Goal: Task Accomplishment & Management: Complete application form

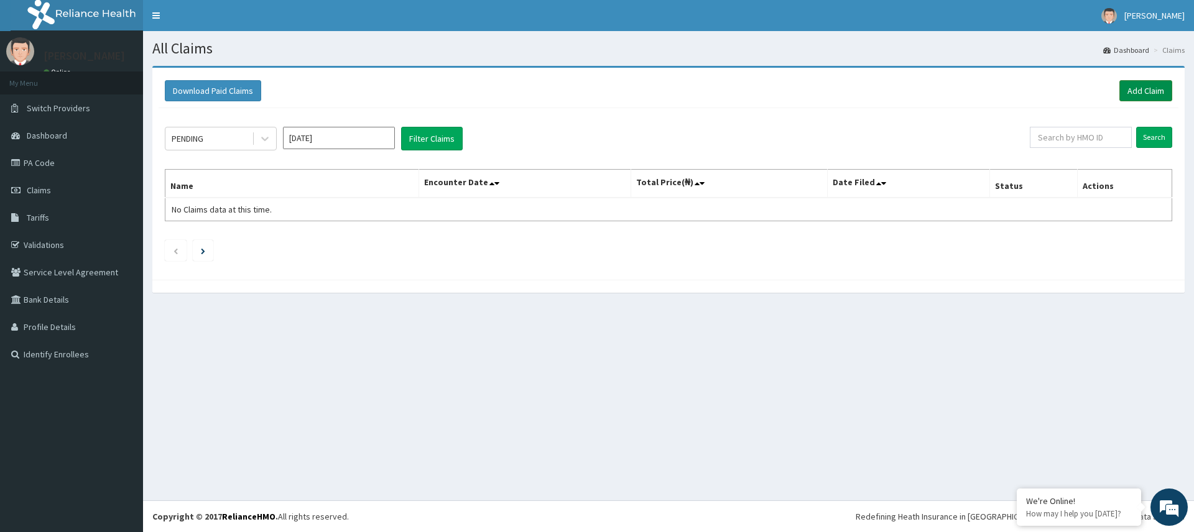
click at [1146, 90] on link "Add Claim" at bounding box center [1146, 90] width 53 height 21
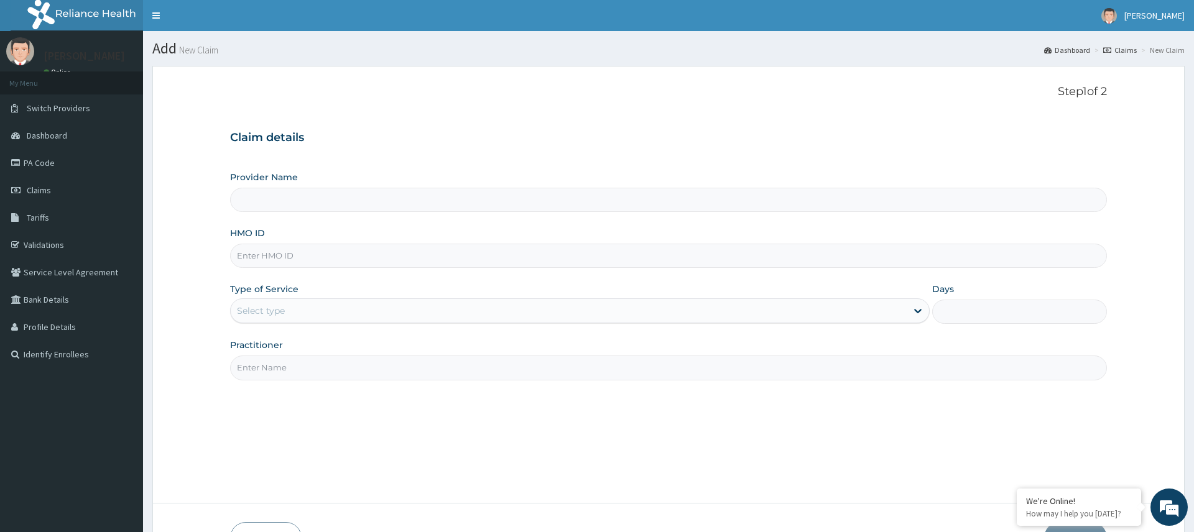
click at [300, 305] on div "Select type" at bounding box center [568, 311] width 675 height 20
click at [377, 320] on div "Select type" at bounding box center [568, 311] width 675 height 20
click at [32, 199] on link "Claims" at bounding box center [71, 190] width 143 height 27
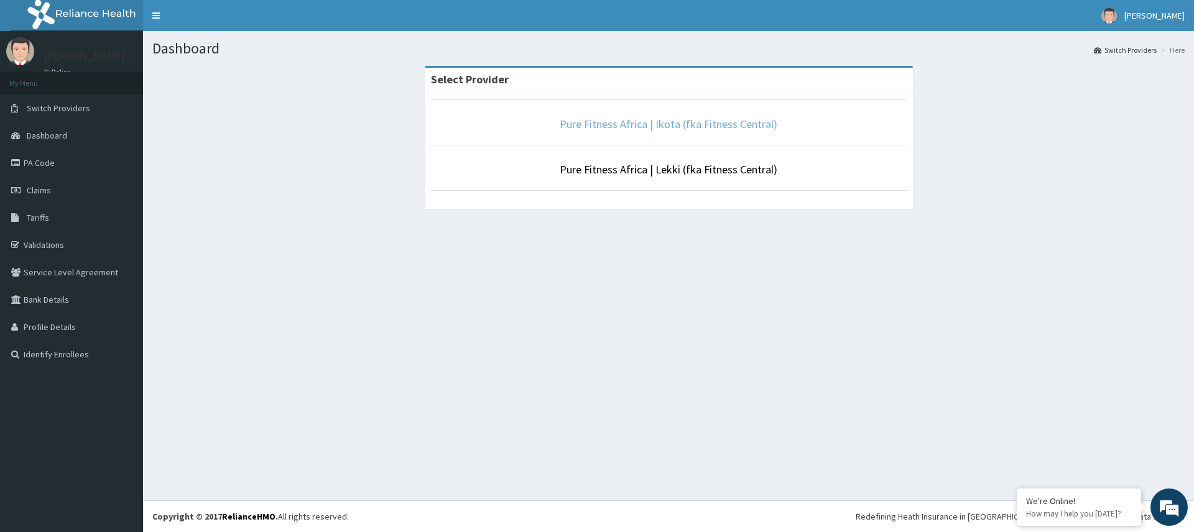
click at [600, 129] on link "Pure Fitness Africa | Ikota (fka Fitness Central)" at bounding box center [669, 124] width 218 height 14
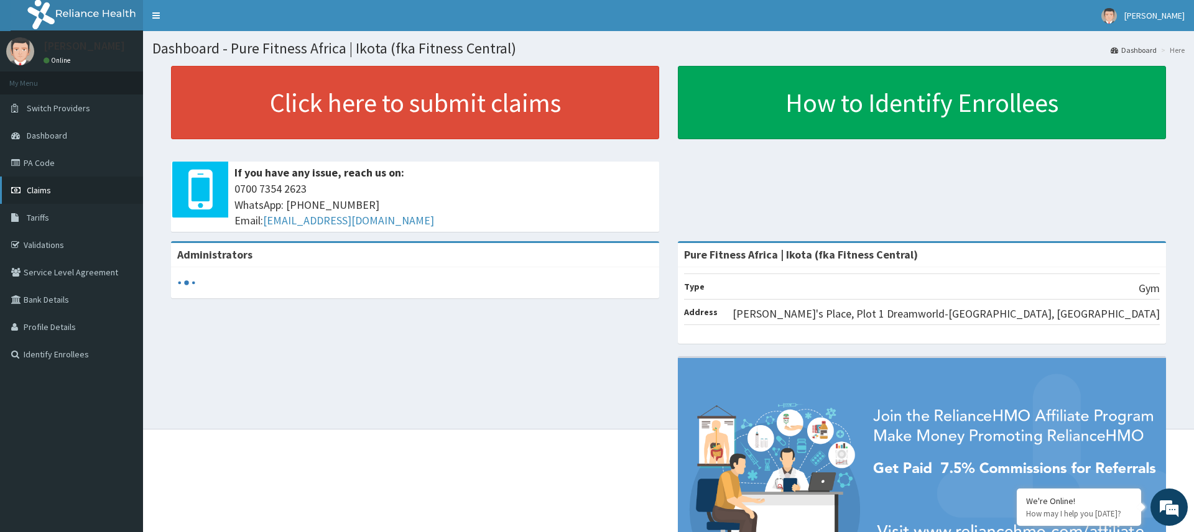
click at [59, 186] on link "Claims" at bounding box center [71, 190] width 143 height 27
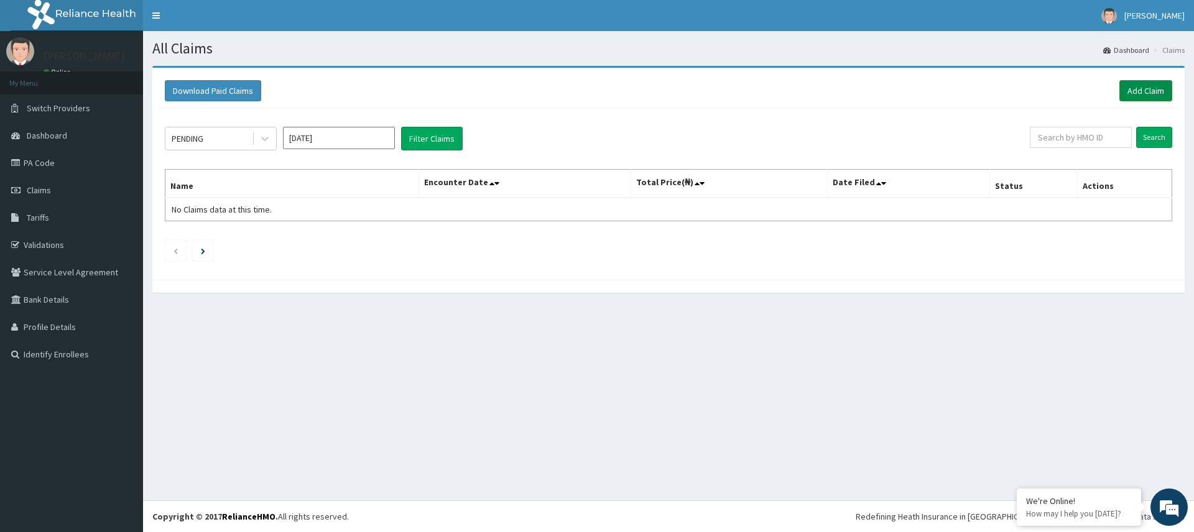
click at [1139, 89] on link "Add Claim" at bounding box center [1146, 90] width 53 height 21
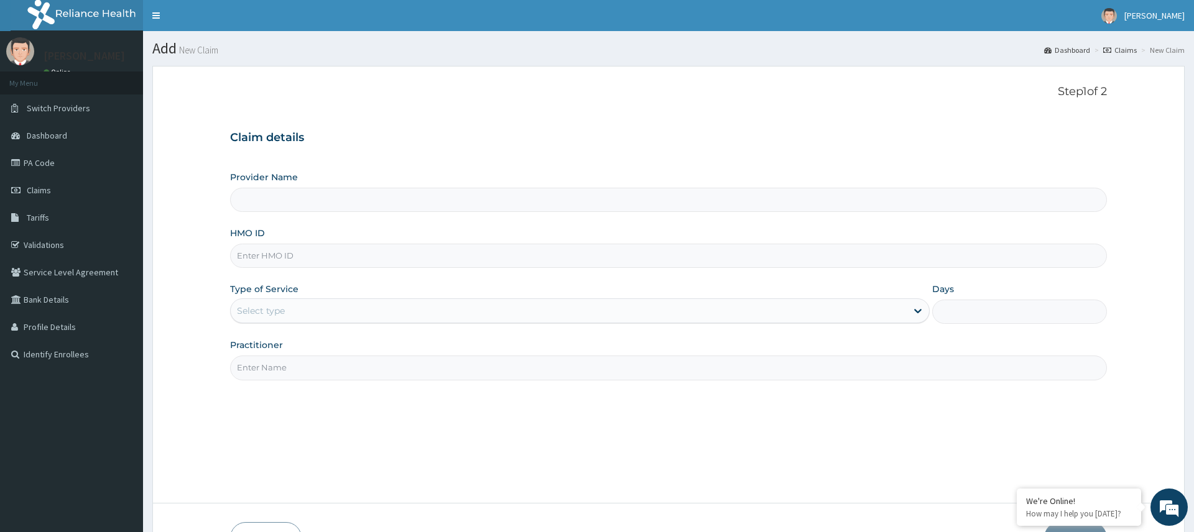
click at [324, 372] on input "Practitioner" at bounding box center [668, 368] width 876 height 24
type input "Pure Fitness Africa | Ikota (fka Fitness Central)"
type input "1"
type input "gym"
click at [332, 248] on input "HMO ID" at bounding box center [668, 256] width 876 height 24
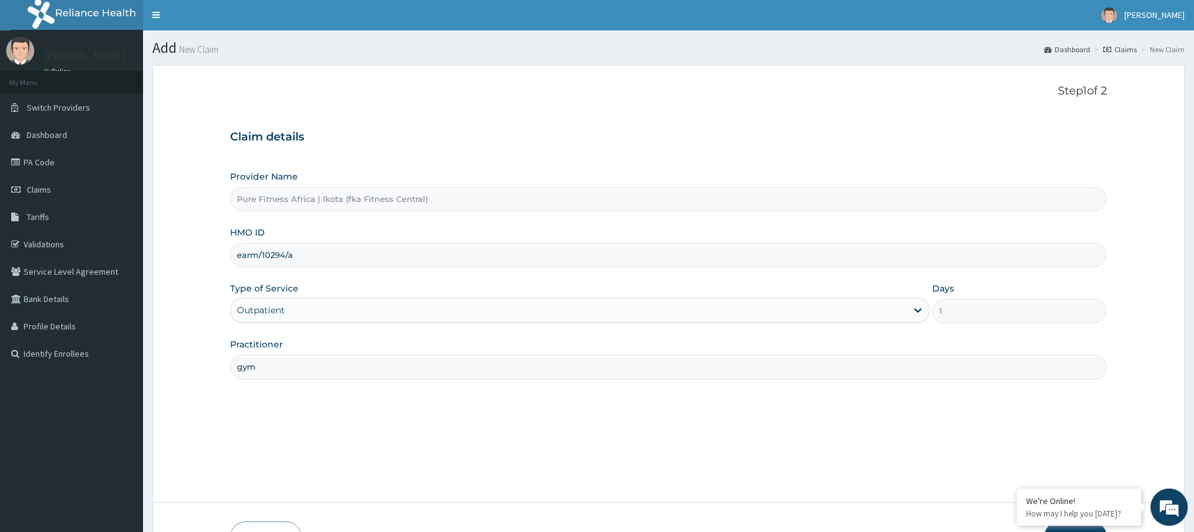
scroll to position [83, 0]
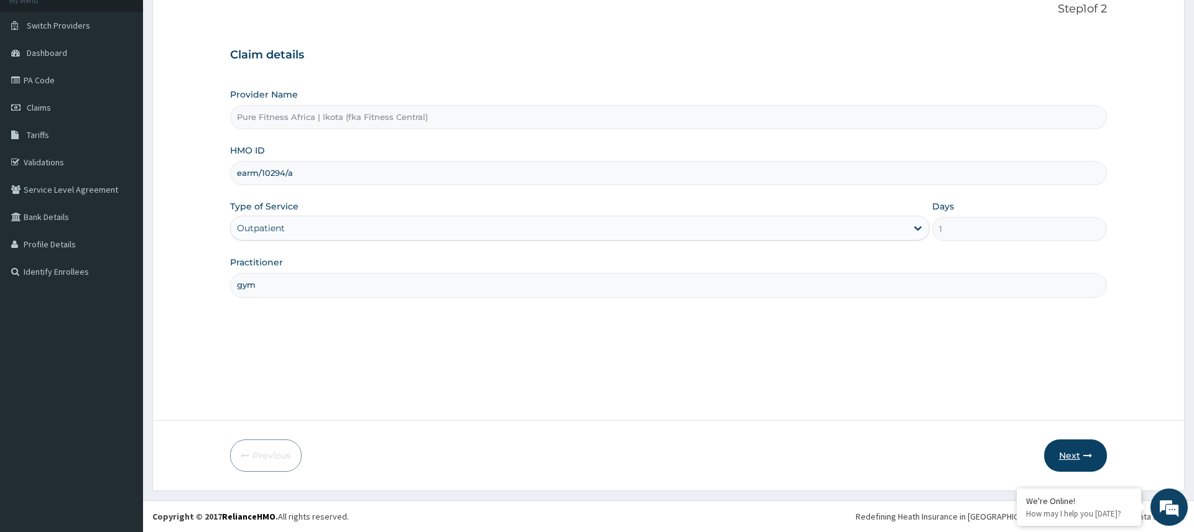
click at [1079, 448] on button "Next" at bounding box center [1075, 456] width 63 height 32
click at [241, 173] on input "earm/10294/a" at bounding box center [668, 173] width 876 height 24
type input "arm/10294/a"
click at [1082, 456] on button "Next" at bounding box center [1075, 456] width 63 height 32
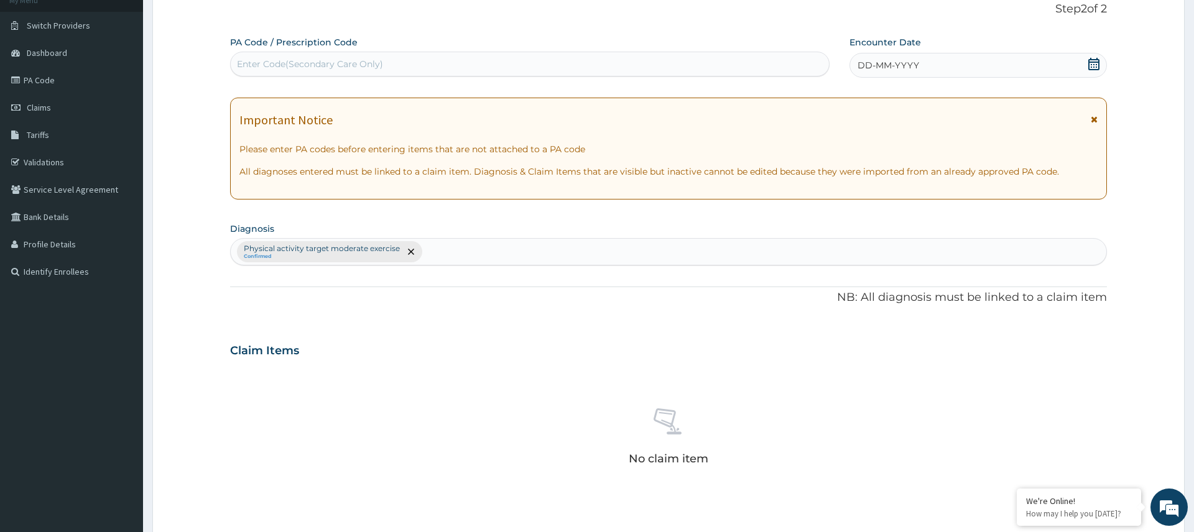
click at [508, 60] on div "Enter Code(Secondary Care Only)" at bounding box center [530, 64] width 598 height 20
type input "PA/56B8BC"
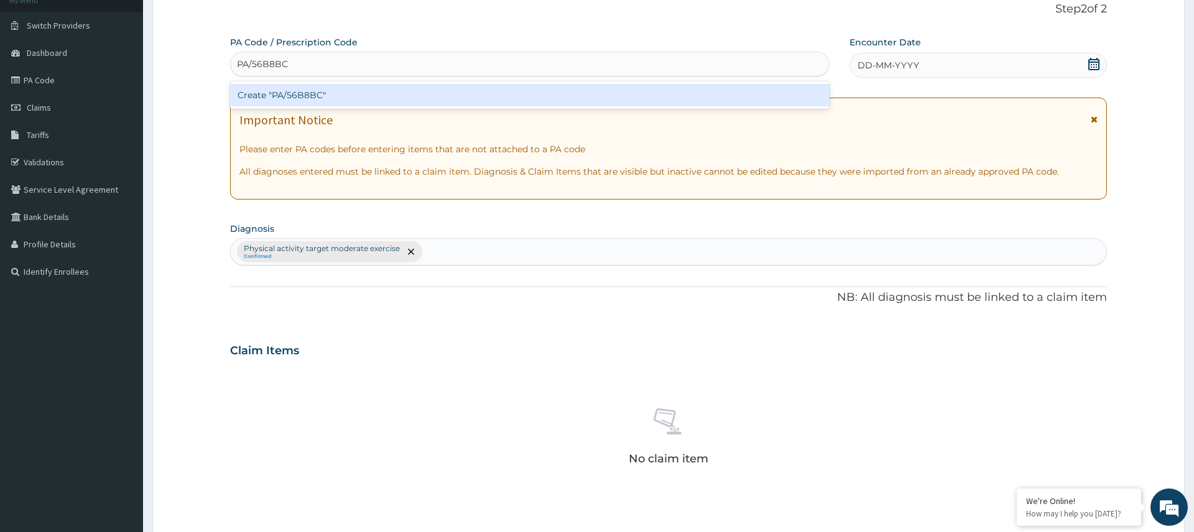
click at [327, 103] on div "Create "PA/56B8BC"" at bounding box center [530, 95] width 600 height 22
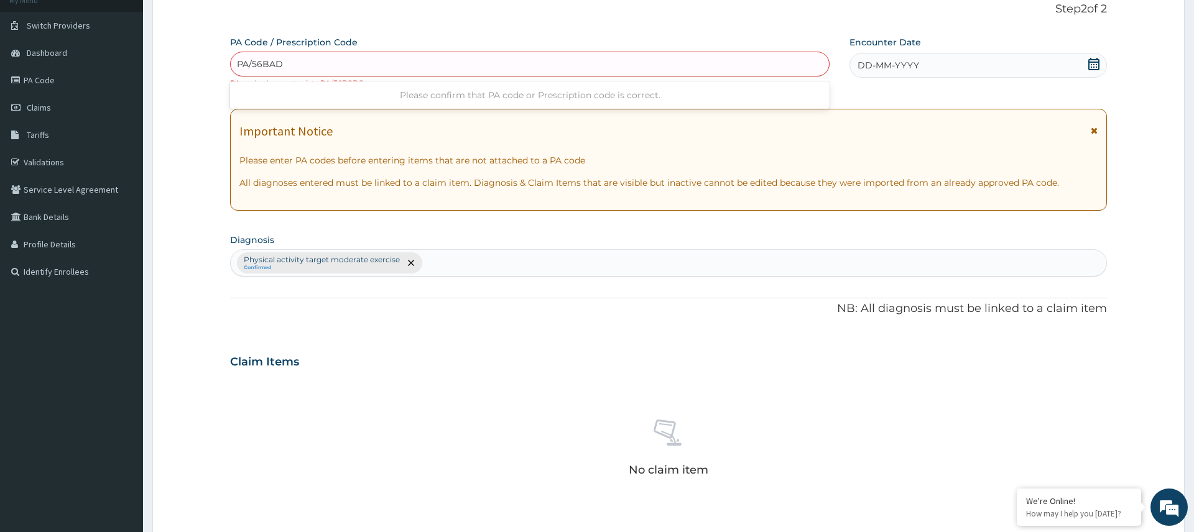
type input "PA/56BADC"
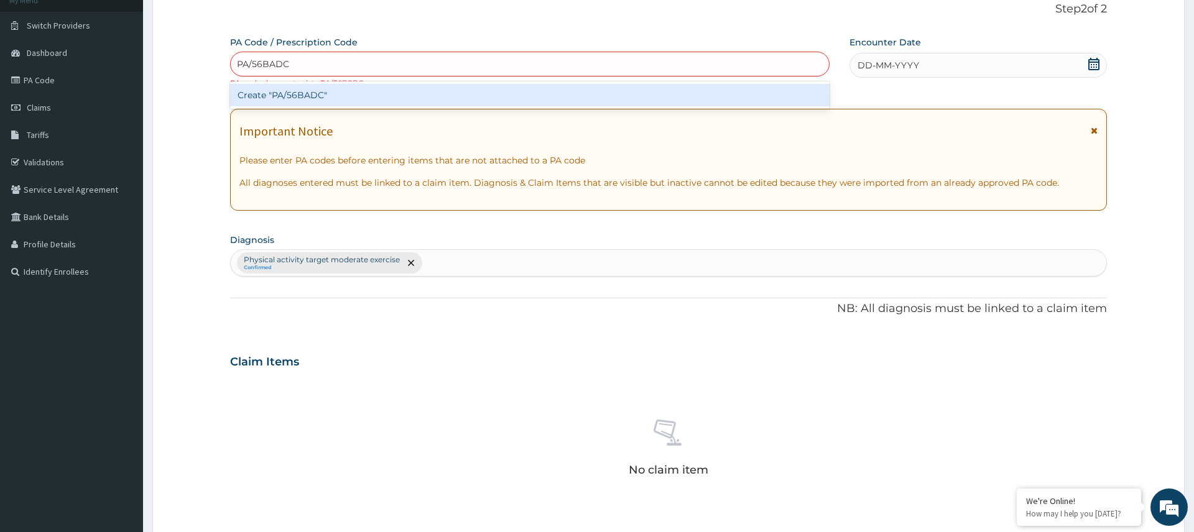
click at [331, 96] on div "Create "PA/56BADC"" at bounding box center [530, 95] width 600 height 22
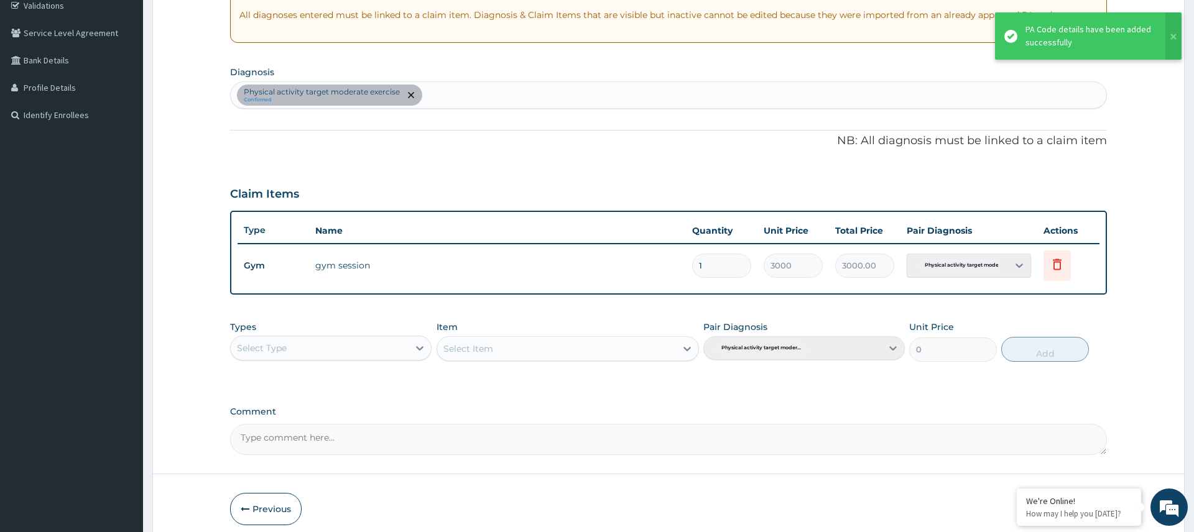
scroll to position [293, 0]
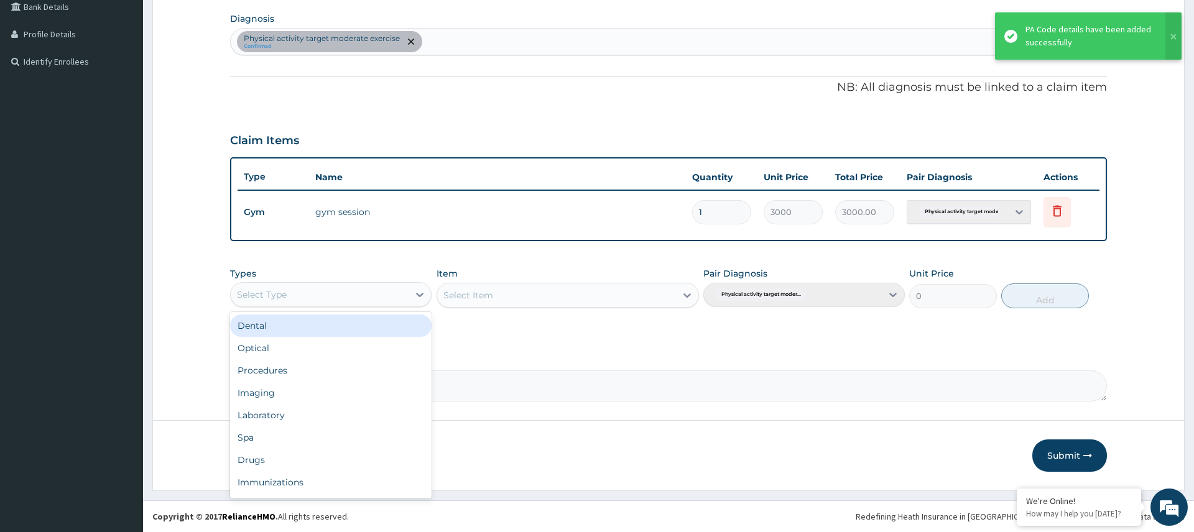
click at [363, 293] on div "Select Type" at bounding box center [320, 295] width 178 height 20
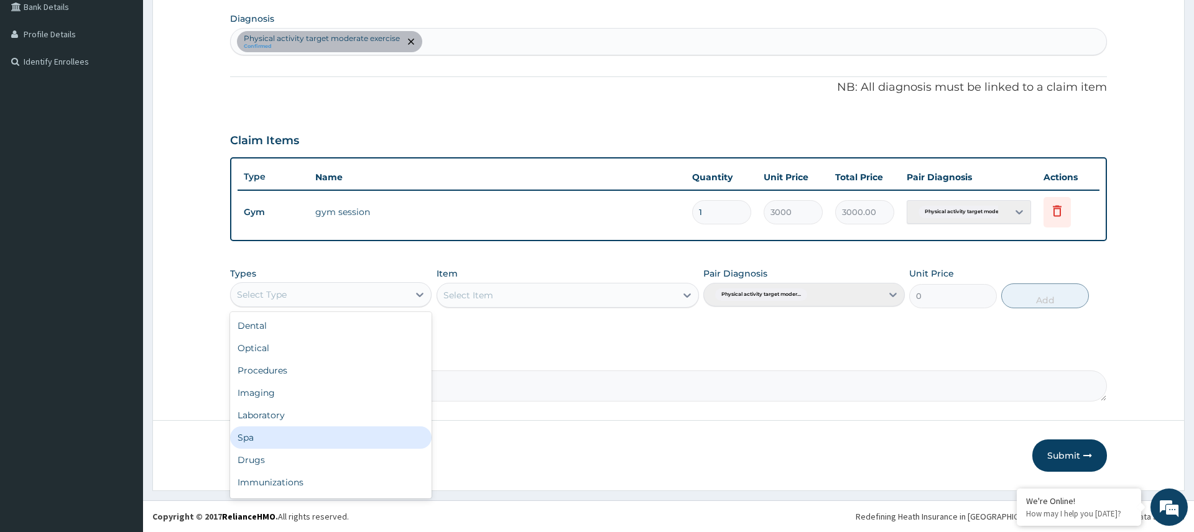
scroll to position [42, 0]
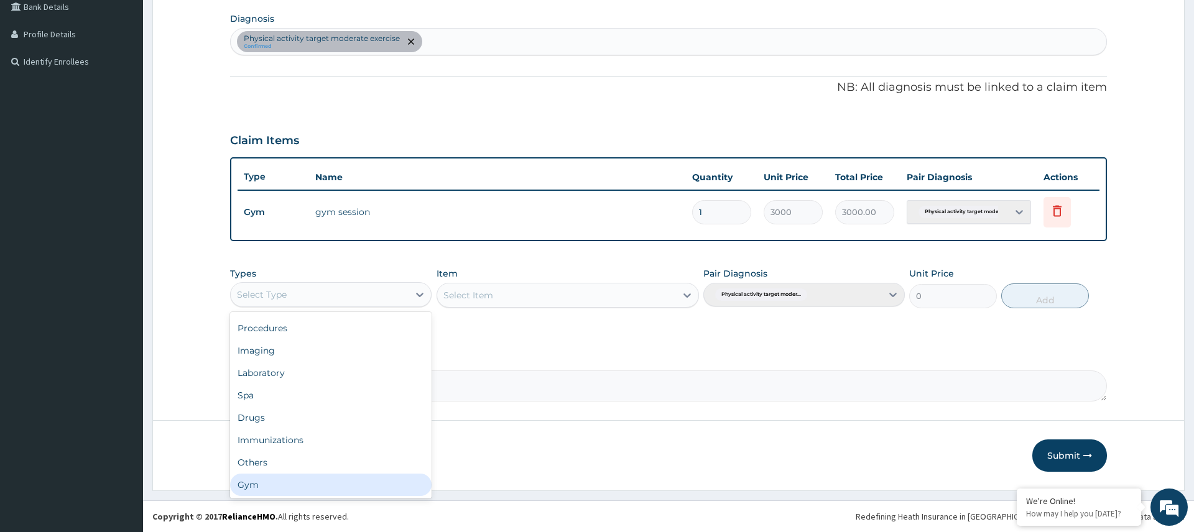
click at [286, 474] on div "Gym" at bounding box center [331, 485] width 202 height 22
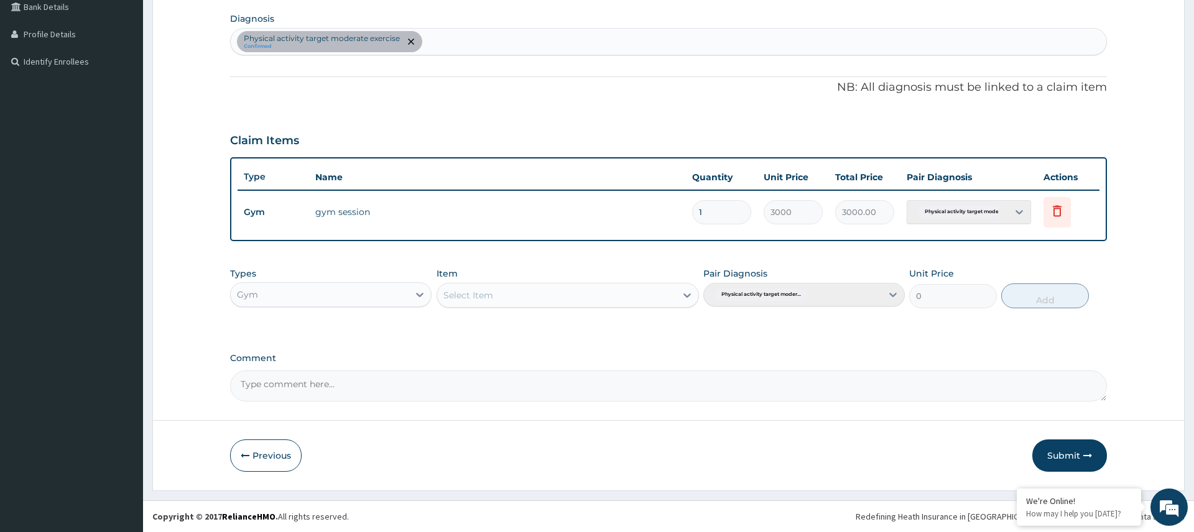
click at [1080, 450] on button "Submit" at bounding box center [1069, 456] width 75 height 32
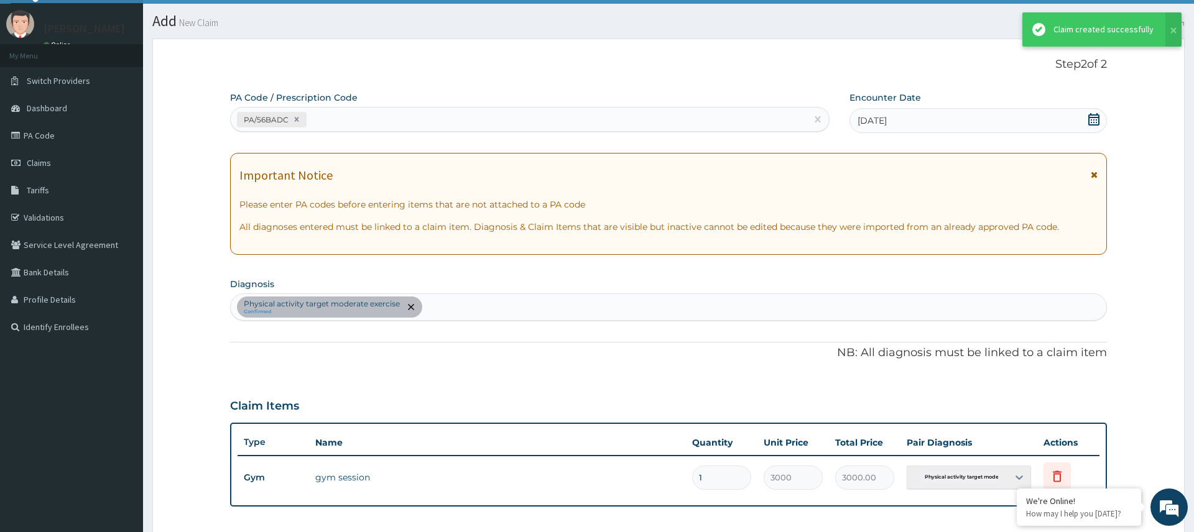
scroll to position [293, 0]
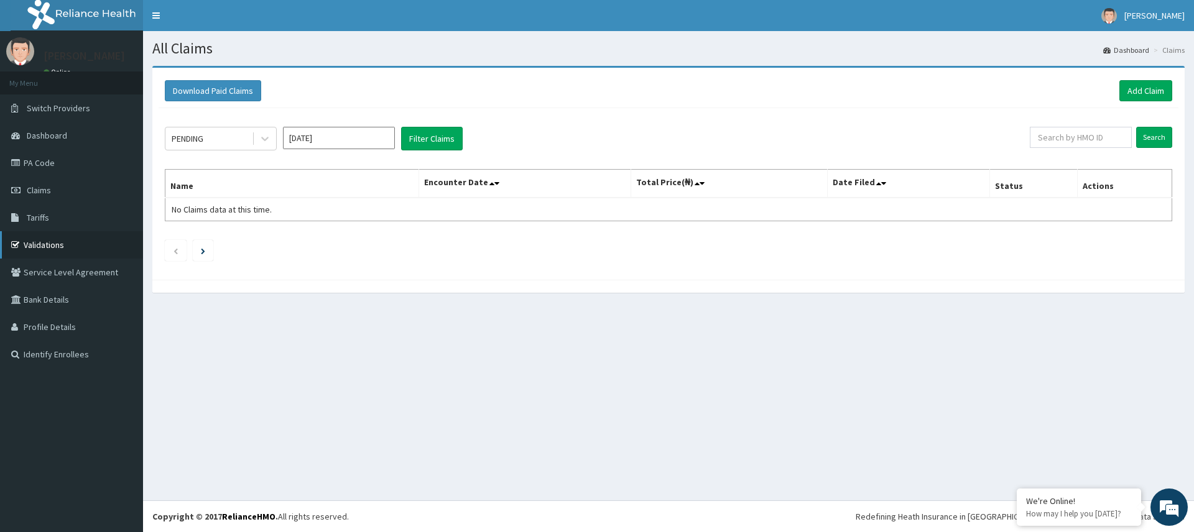
click at [59, 240] on link "Validations" at bounding box center [71, 244] width 143 height 27
click at [1155, 98] on link "Add Claim" at bounding box center [1146, 90] width 53 height 21
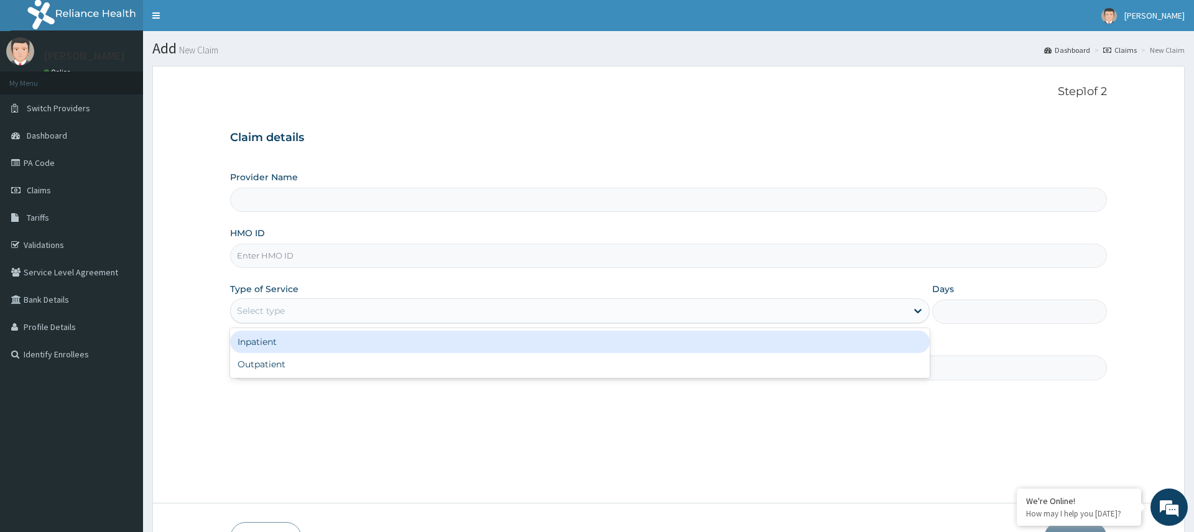
click at [302, 302] on div "Select type" at bounding box center [568, 311] width 675 height 20
click at [282, 336] on div "Inpatient" at bounding box center [579, 342] width 699 height 22
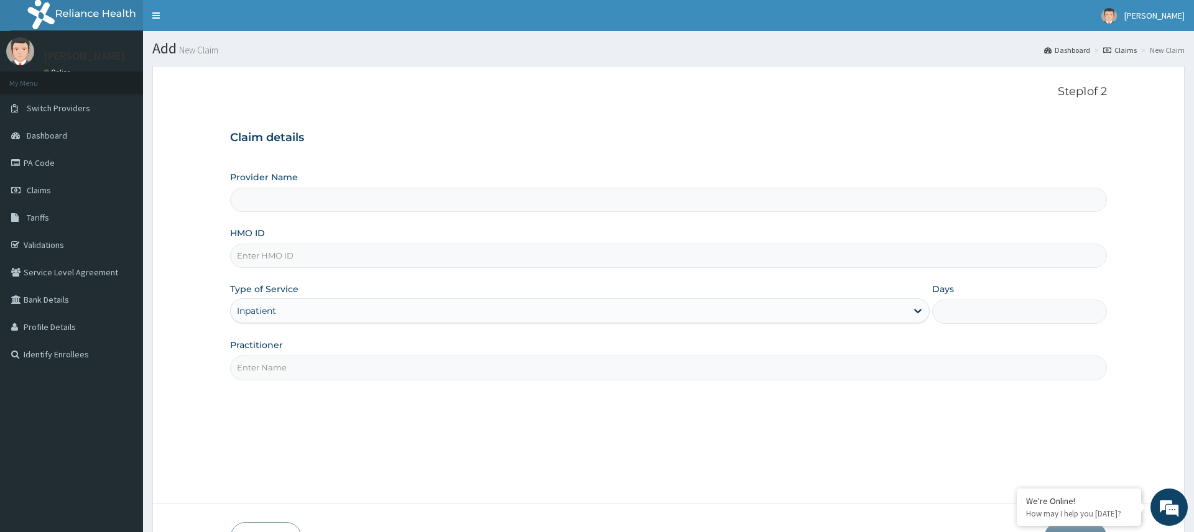
click at [287, 317] on div "Inpatient" at bounding box center [568, 311] width 675 height 20
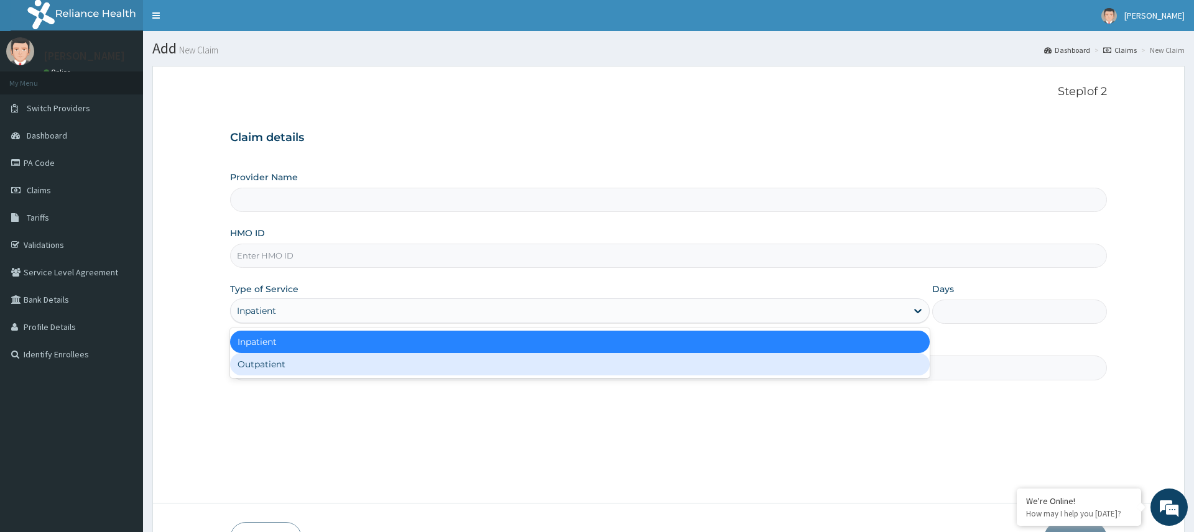
click at [267, 363] on div "Outpatient" at bounding box center [579, 364] width 699 height 22
type input "1"
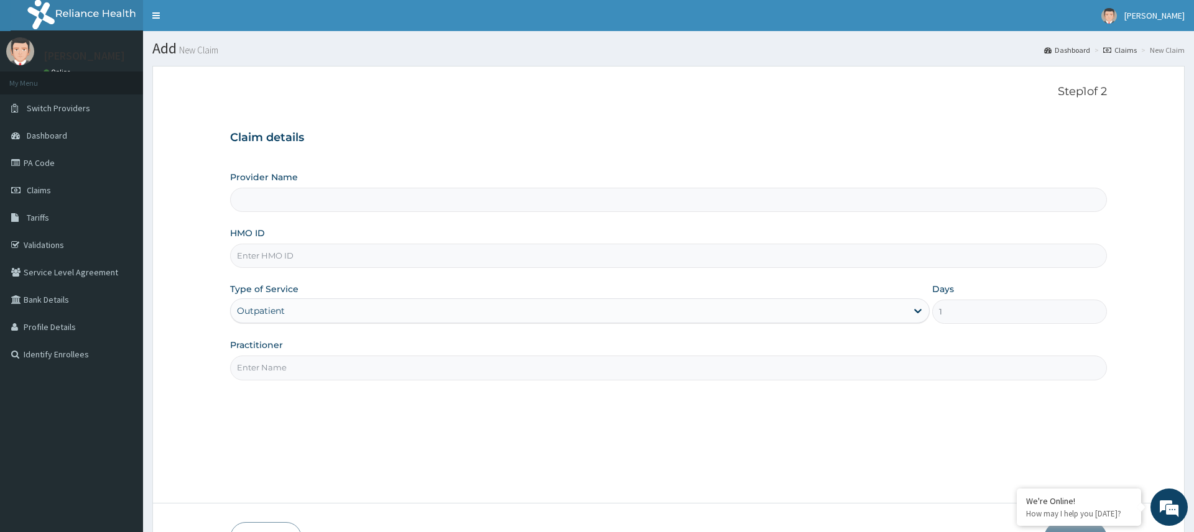
type input "Pure Fitness Africa | Ikota (fka Fitness Central)"
click at [285, 369] on input "Practitioner" at bounding box center [668, 368] width 876 height 24
type input "gym"
click at [304, 251] on input "HMO ID" at bounding box center [668, 256] width 876 height 24
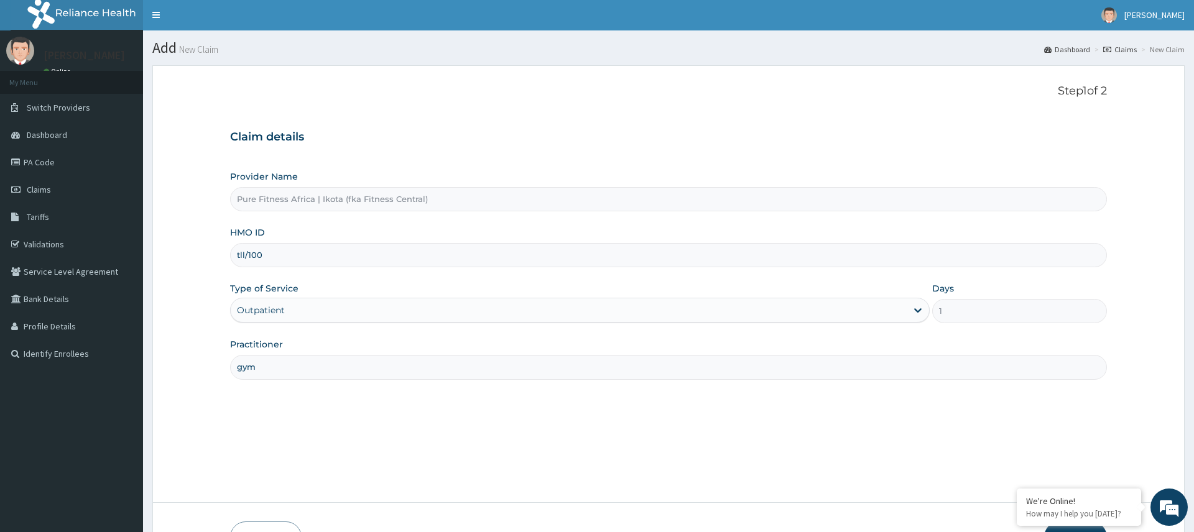
type input "TLL/10057/A"
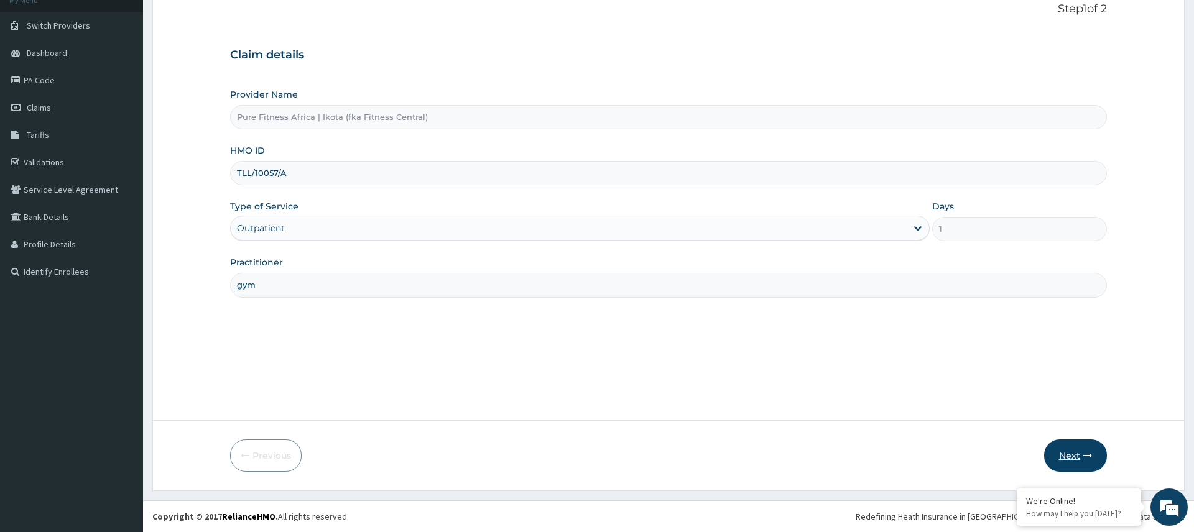
click at [1068, 451] on button "Next" at bounding box center [1075, 456] width 63 height 32
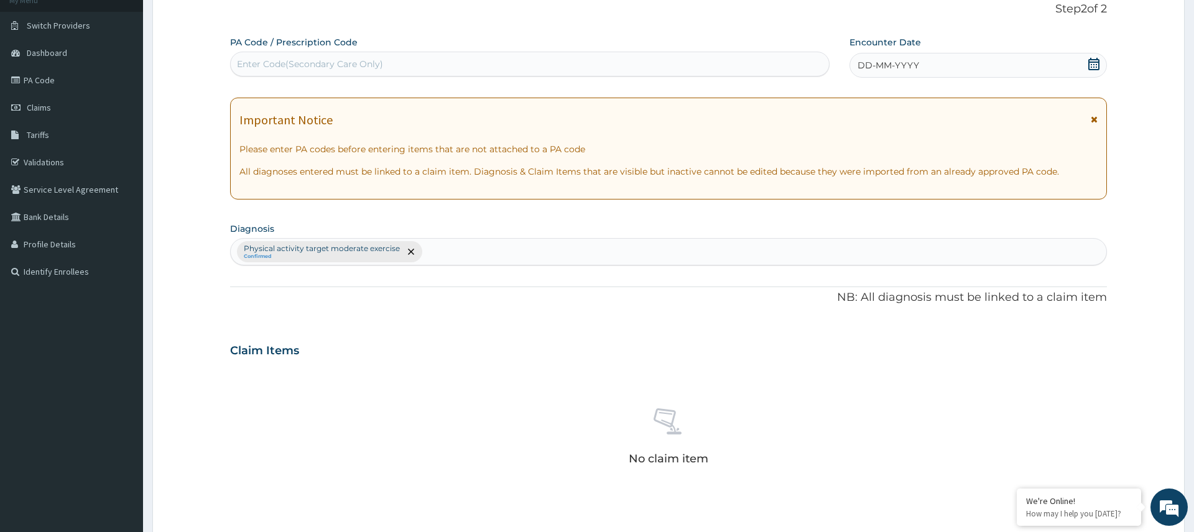
drag, startPoint x: 983, startPoint y: 77, endPoint x: 990, endPoint y: 75, distance: 7.9
click at [984, 77] on div "DD-MM-YYYY" at bounding box center [978, 65] width 257 height 25
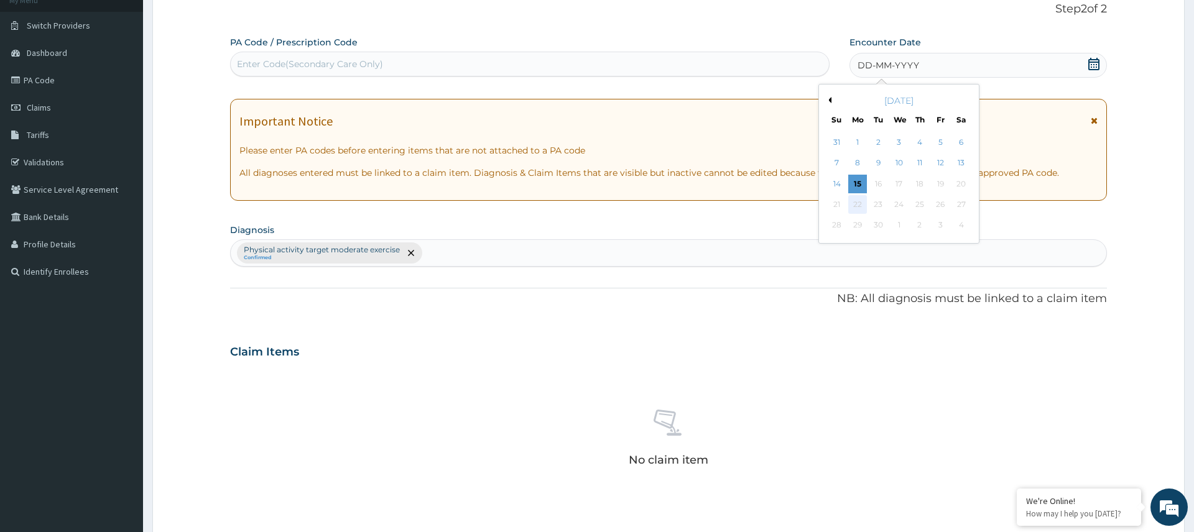
scroll to position [91, 0]
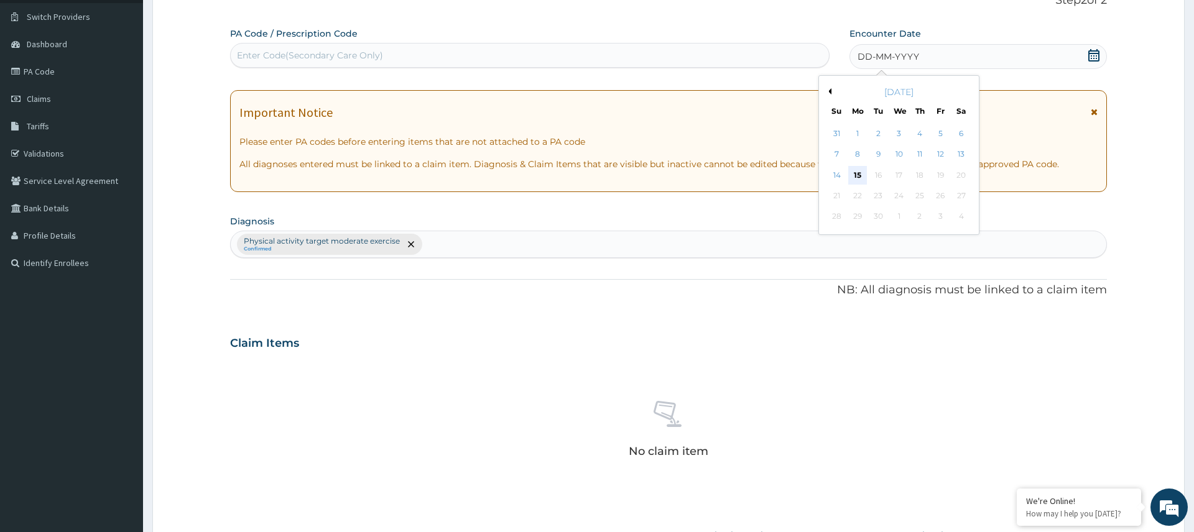
click at [851, 175] on div "15" at bounding box center [857, 175] width 19 height 19
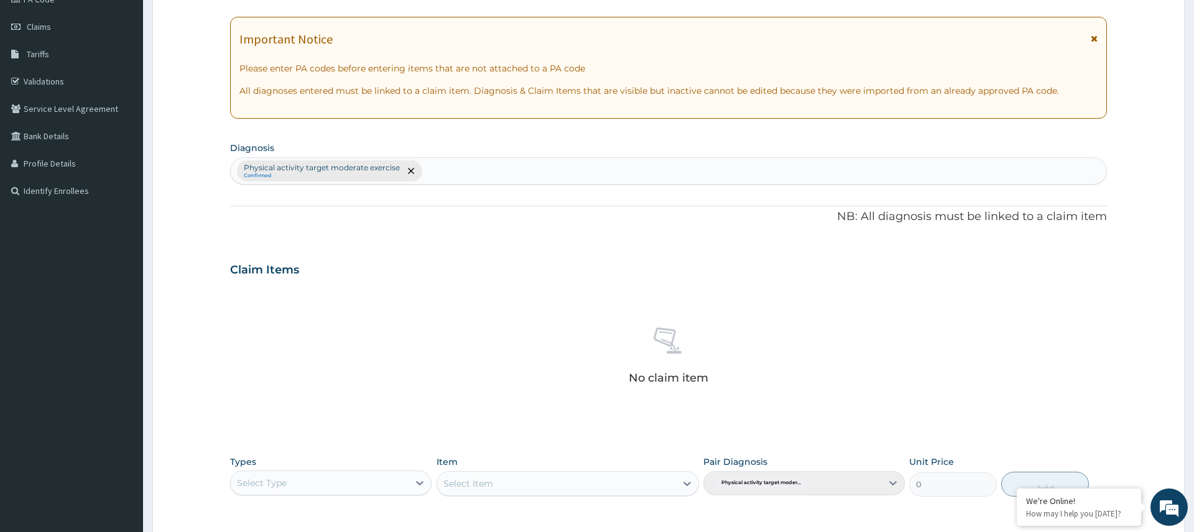
scroll to position [283, 0]
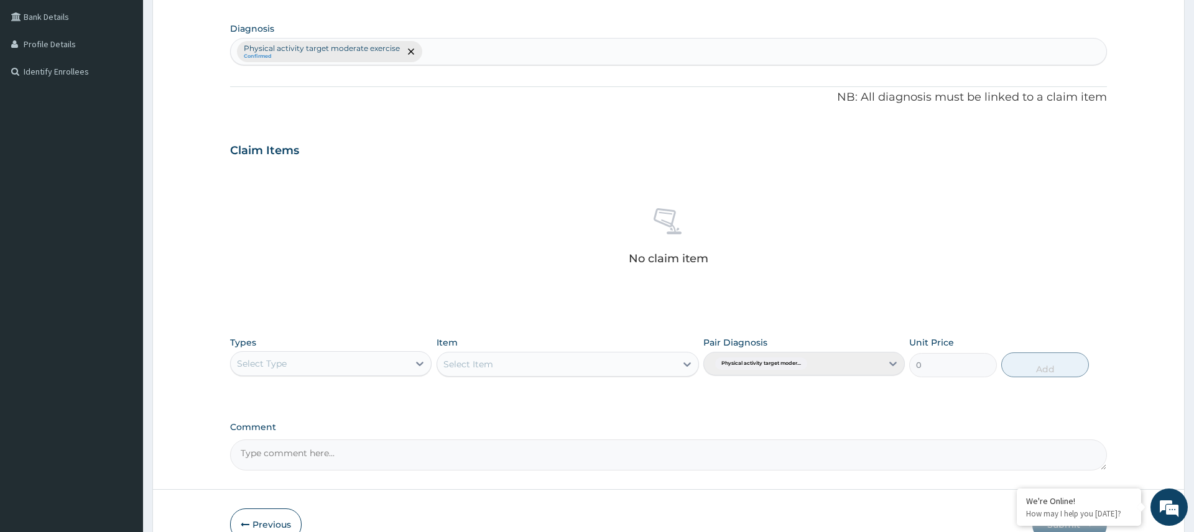
click at [346, 358] on div "Select Type" at bounding box center [320, 364] width 178 height 20
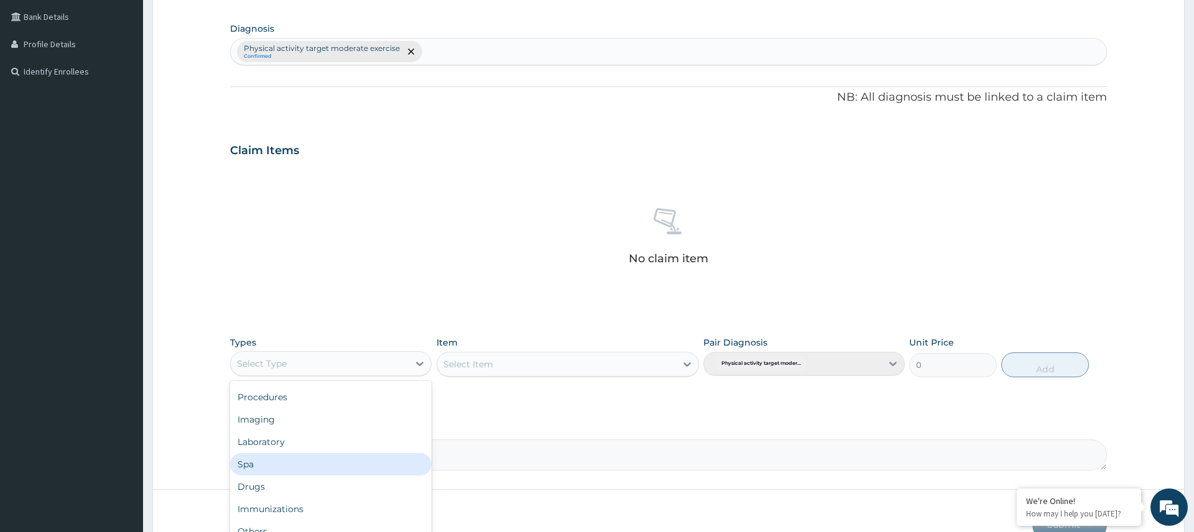
scroll to position [352, 0]
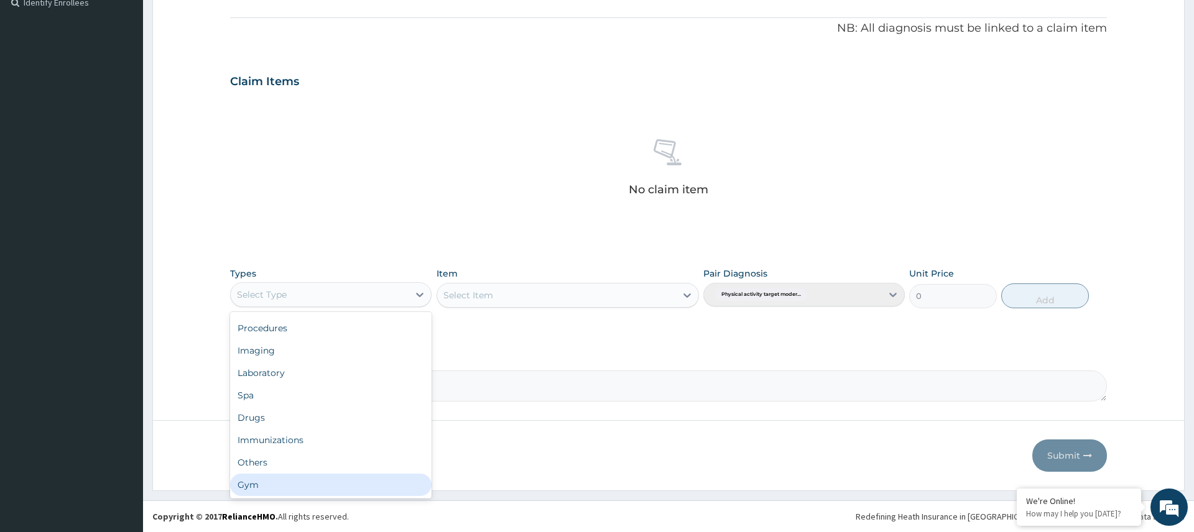
click at [326, 476] on div "Gym" at bounding box center [331, 485] width 202 height 22
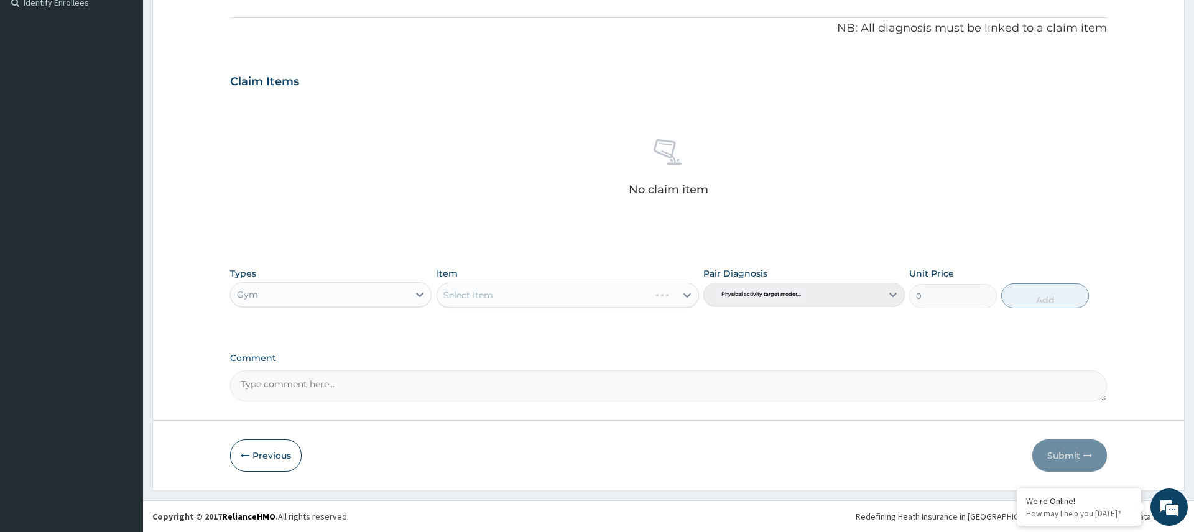
click at [582, 295] on div "Select Item" at bounding box center [568, 295] width 263 height 25
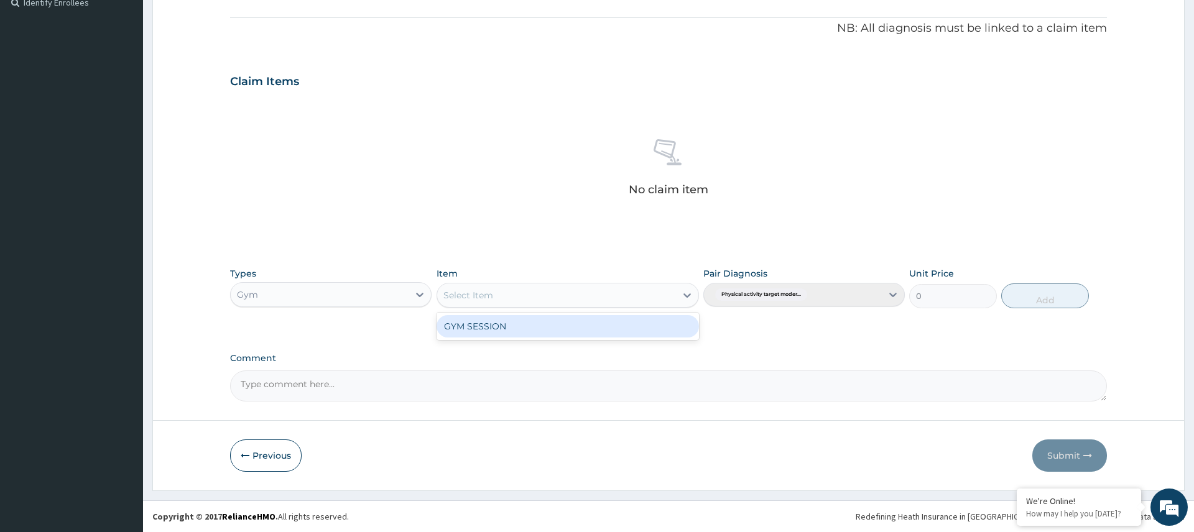
click at [609, 298] on div "Select Item" at bounding box center [556, 295] width 239 height 20
click at [578, 327] on div "GYM SESSION" at bounding box center [568, 326] width 263 height 22
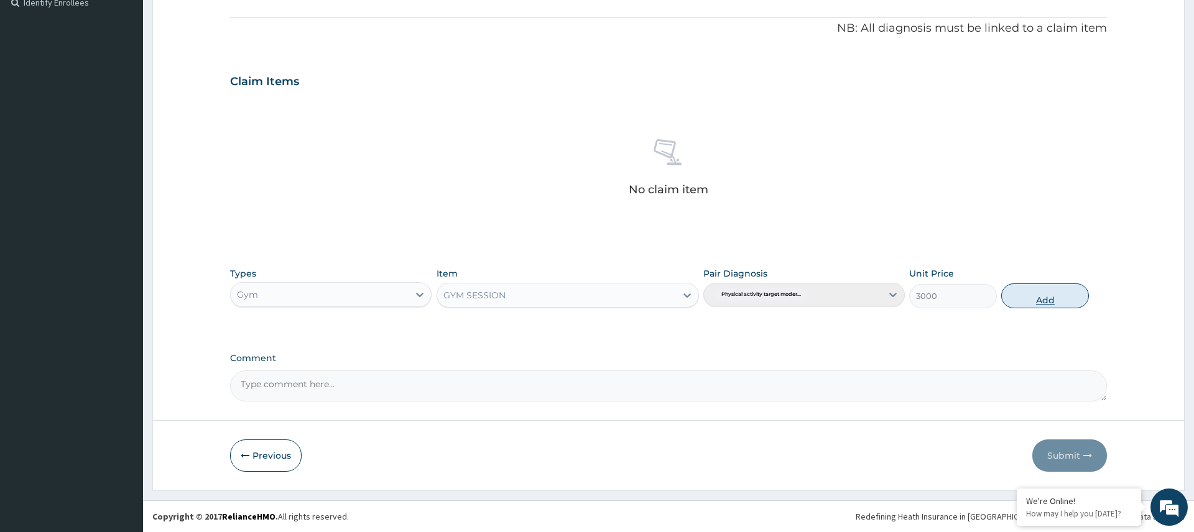
click at [1082, 301] on button "Add" at bounding box center [1045, 296] width 88 height 25
type input "0"
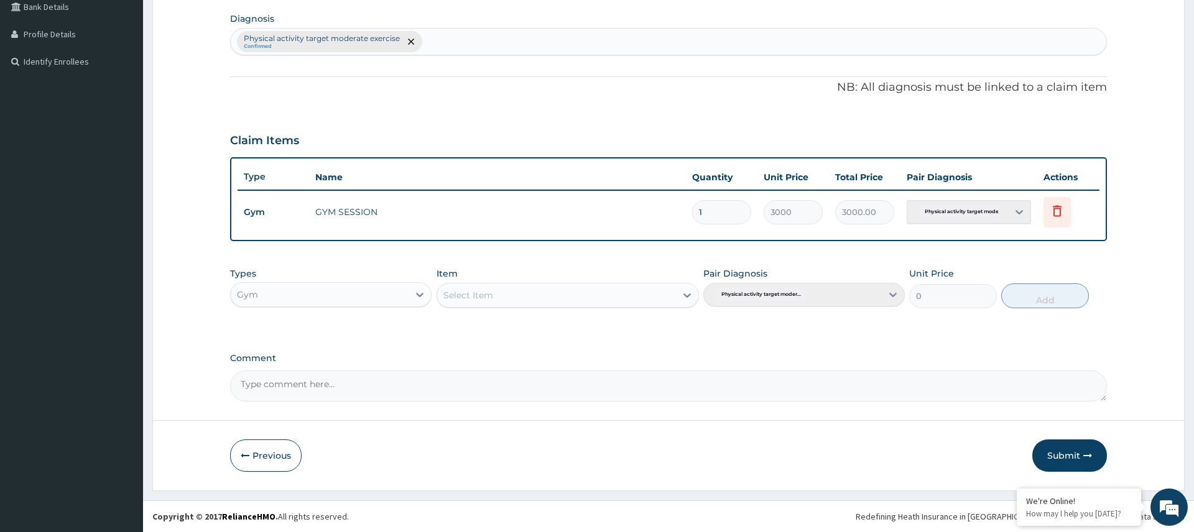
click at [1059, 460] on button "Submit" at bounding box center [1069, 456] width 75 height 32
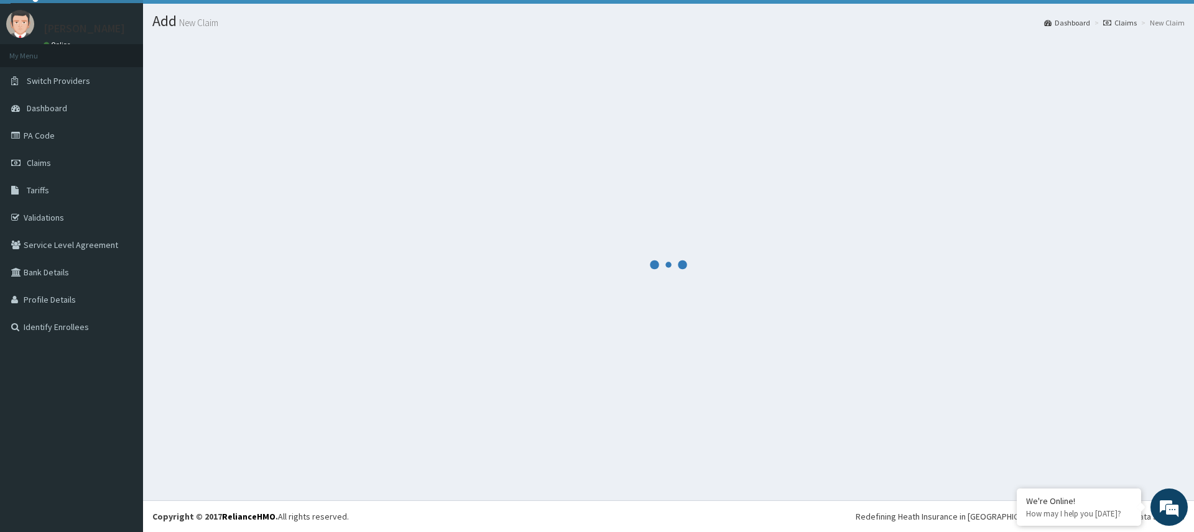
scroll to position [293, 0]
